Goal: Transaction & Acquisition: Purchase product/service

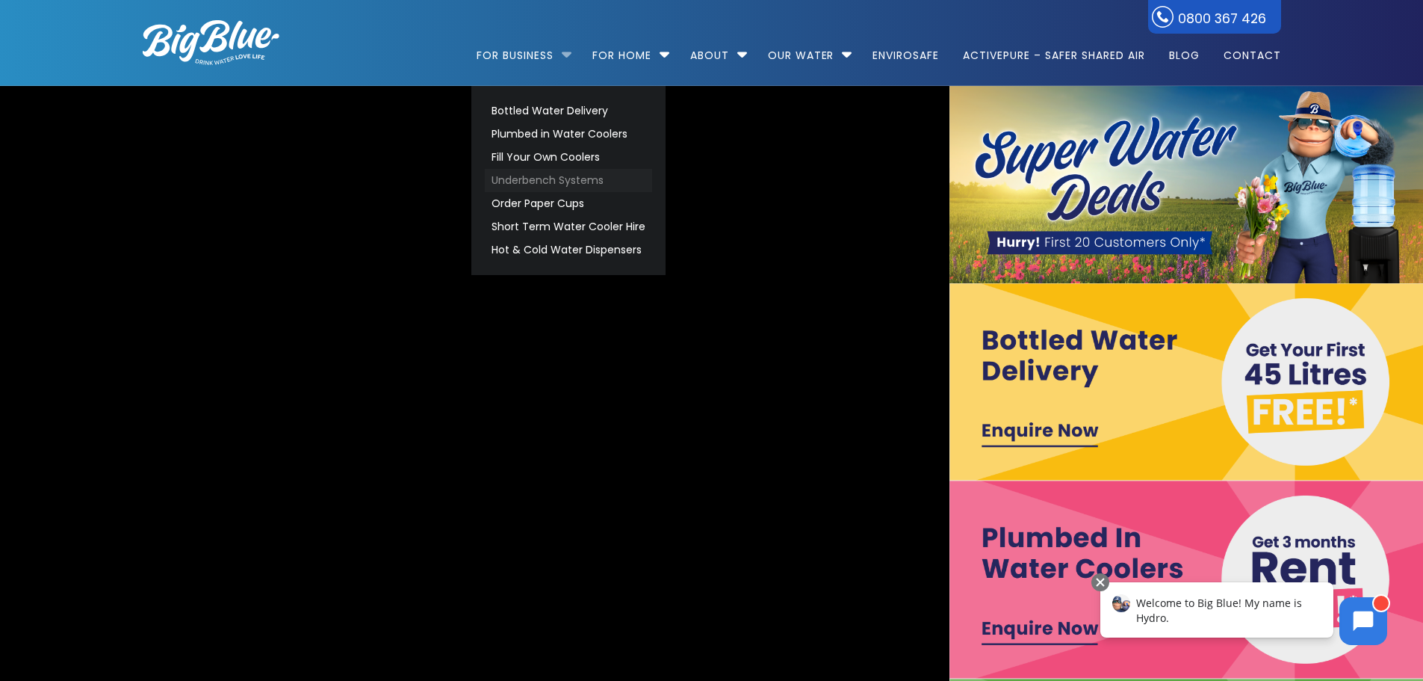
click at [538, 175] on link "Underbench Systems" at bounding box center [568, 180] width 167 height 23
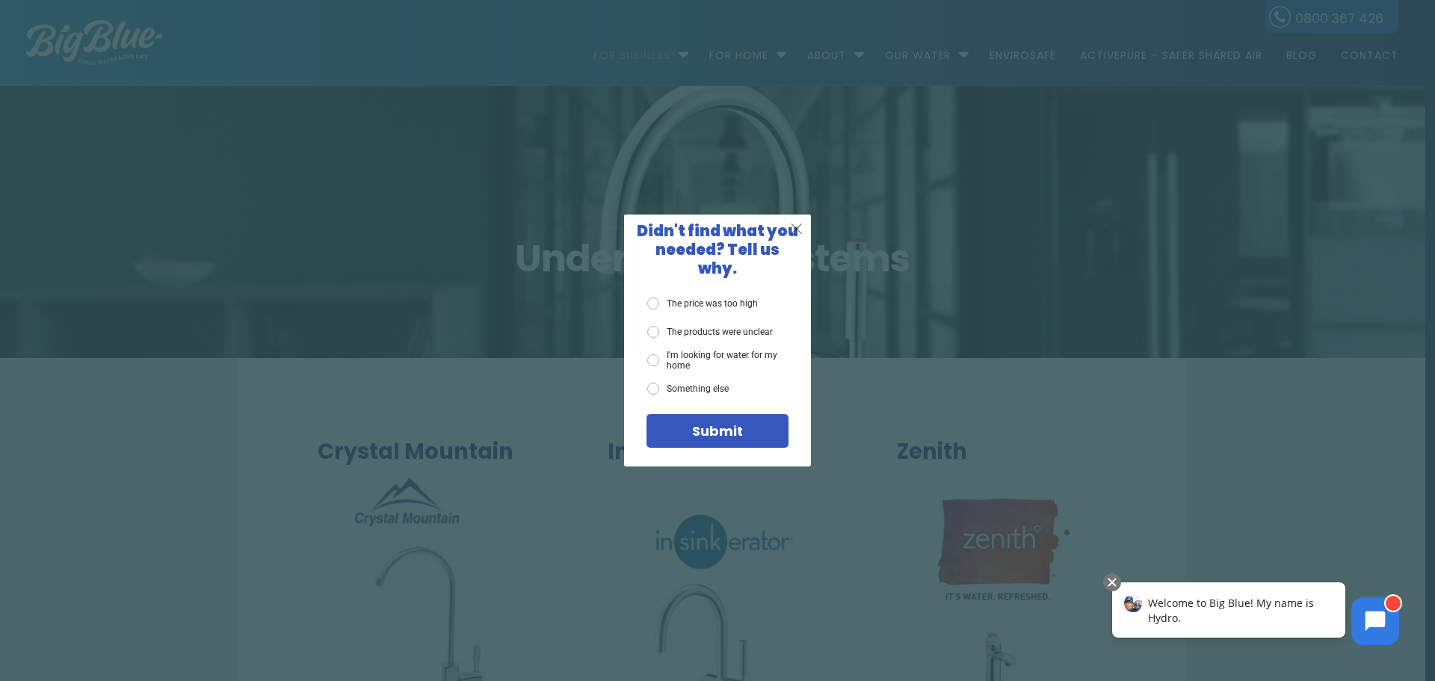
click at [805, 233] on div "X" at bounding box center [797, 228] width 28 height 28
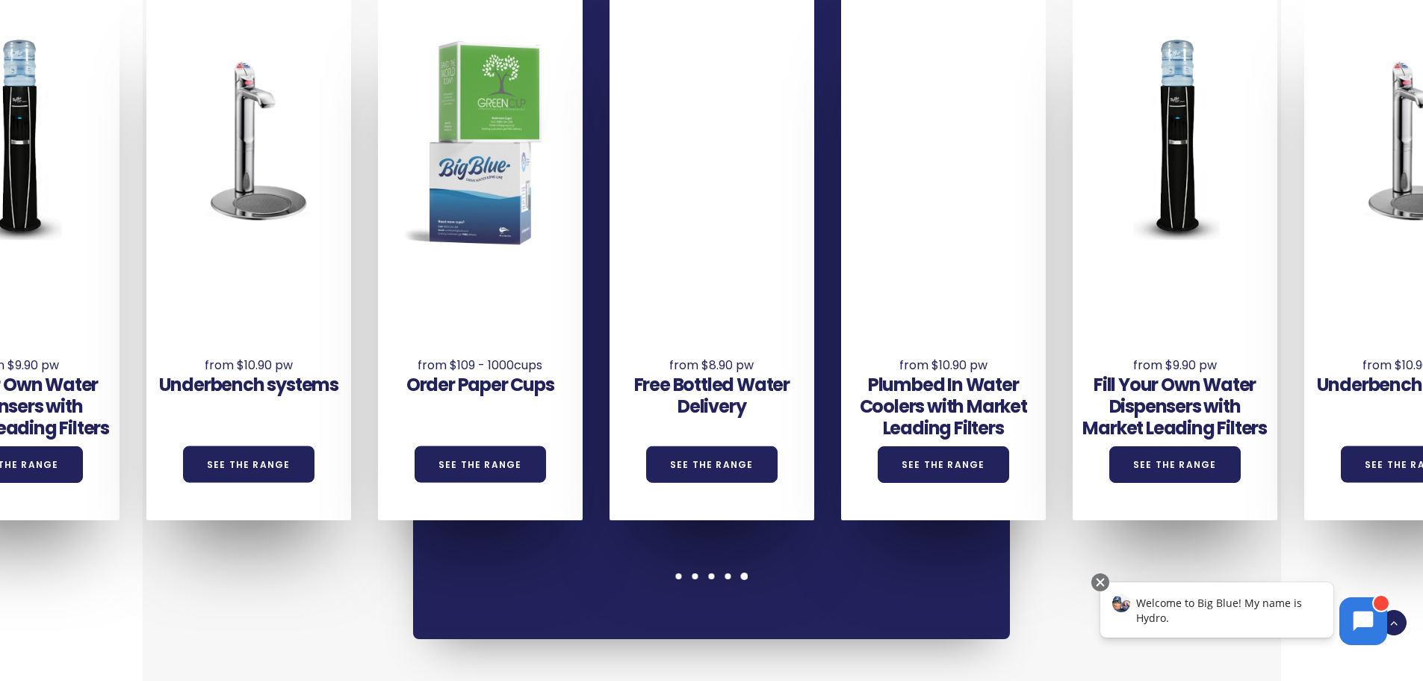
scroll to position [1196, 0]
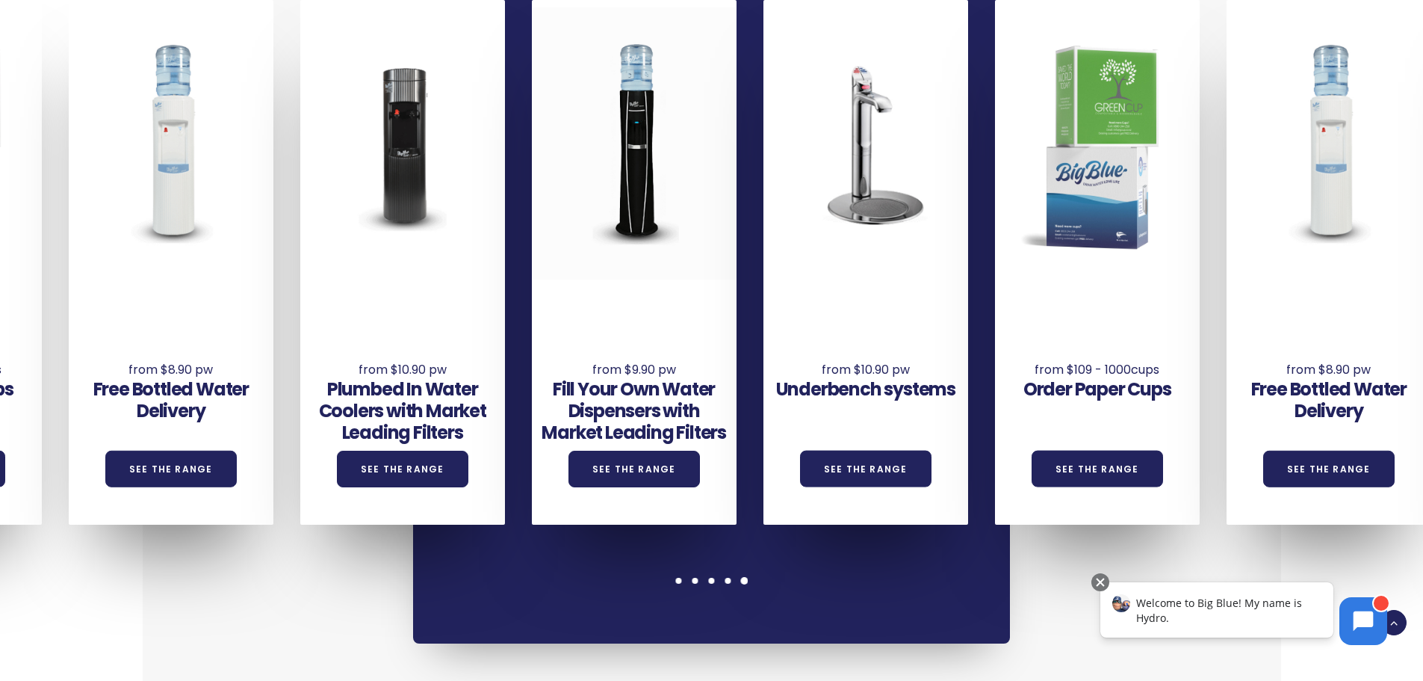
drag, startPoint x: 1175, startPoint y: 166, endPoint x: 655, endPoint y: 158, distance: 520.1
click at [655, 158] on div "Underbench systems See the Range Order Paper Cups See the Range Free Bottled Wa…" at bounding box center [880, 262] width 2780 height 525
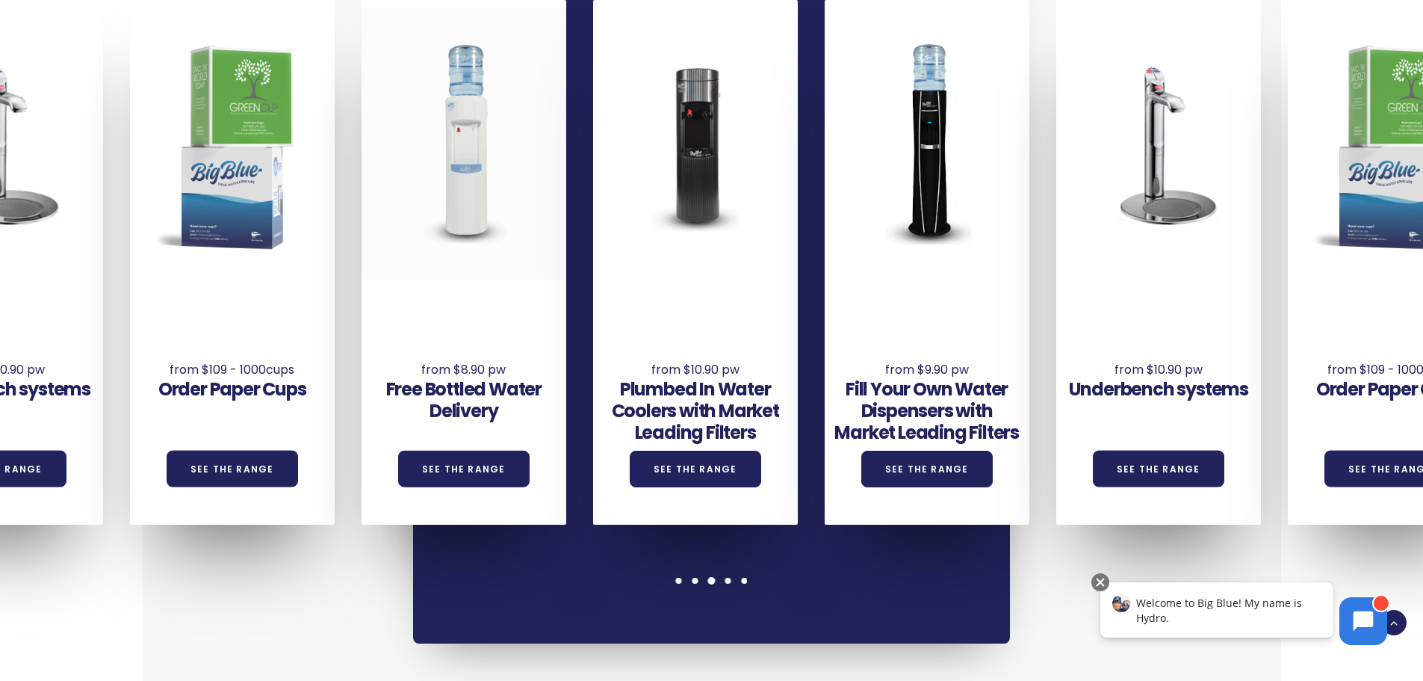
drag, startPoint x: 1198, startPoint y: 117, endPoint x: 486, endPoint y: 105, distance: 712.9
click at [486, 105] on div "Underbench systems See the Range Order Paper Cups See the Range Free Bottled Wa…" at bounding box center [1173, 262] width 2780 height 525
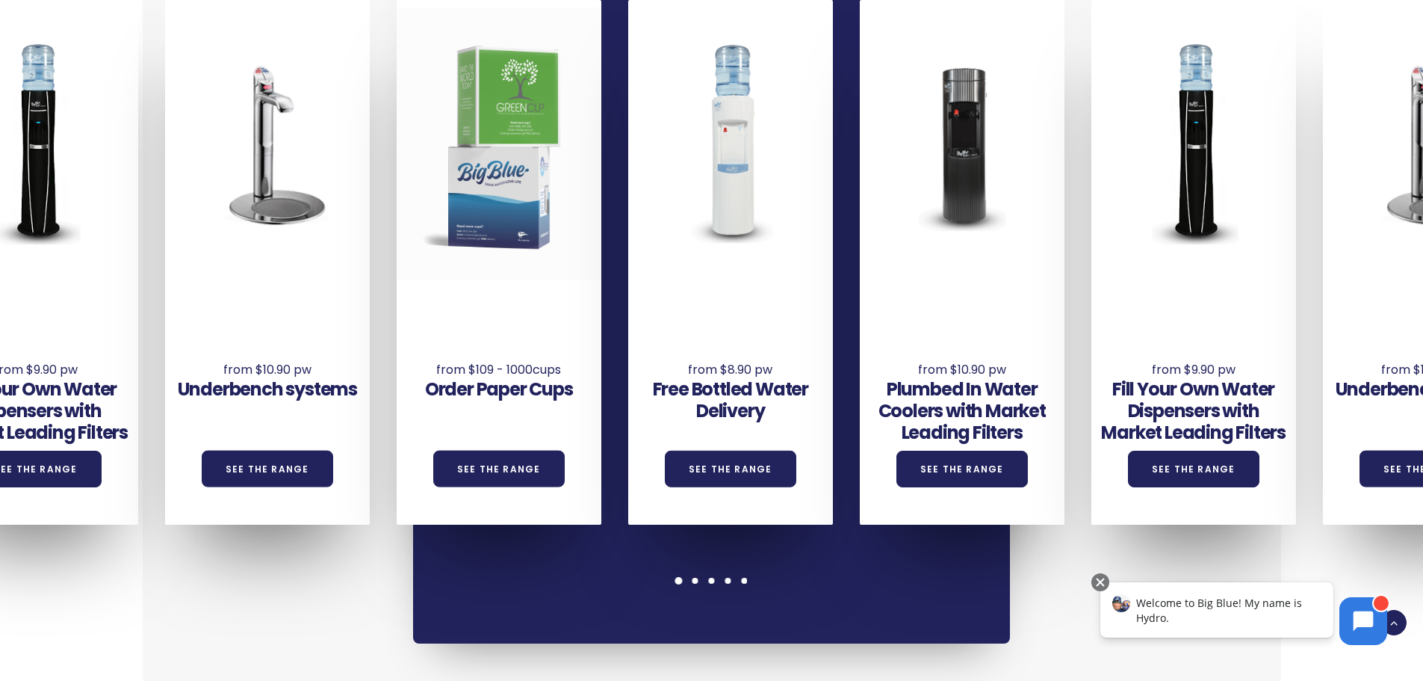
drag, startPoint x: 1327, startPoint y: 109, endPoint x: 427, endPoint y: 109, distance: 899.6
click at [428, 109] on div at bounding box center [499, 143] width 205 height 272
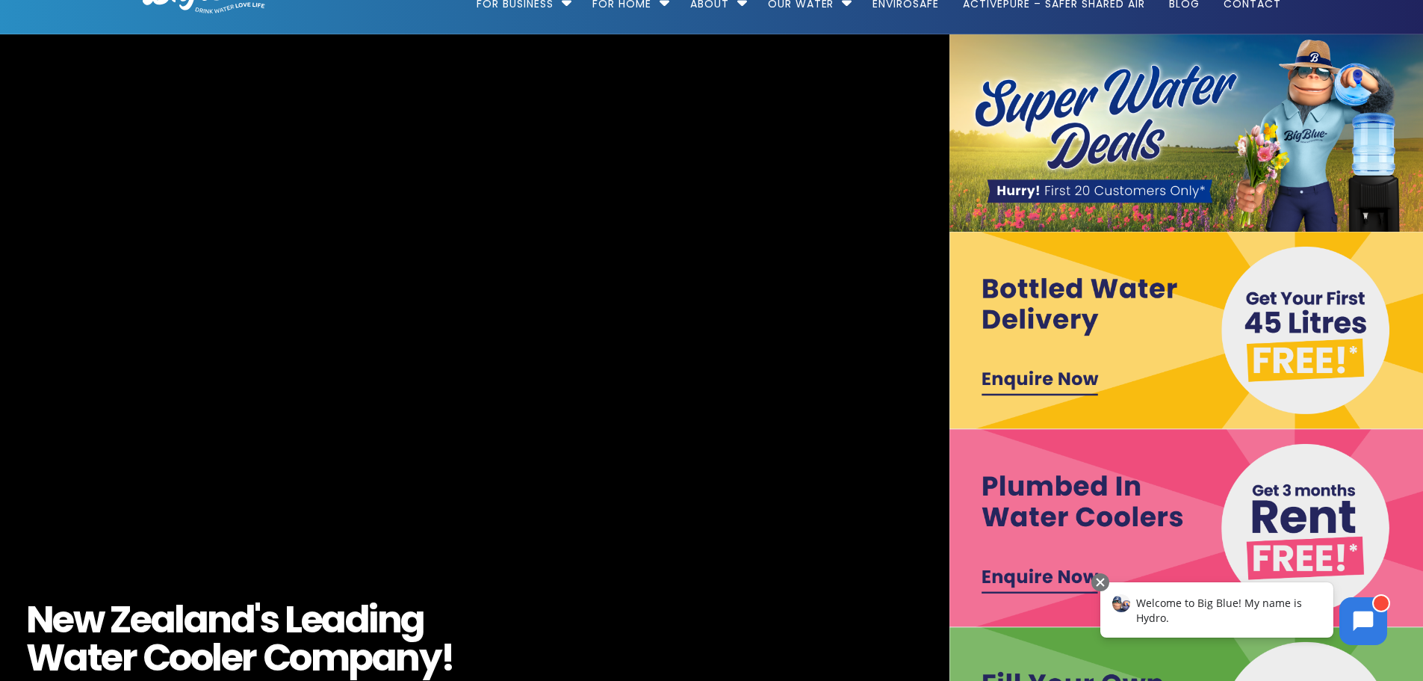
scroll to position [0, 0]
